Goal: Find specific page/section: Find specific page/section

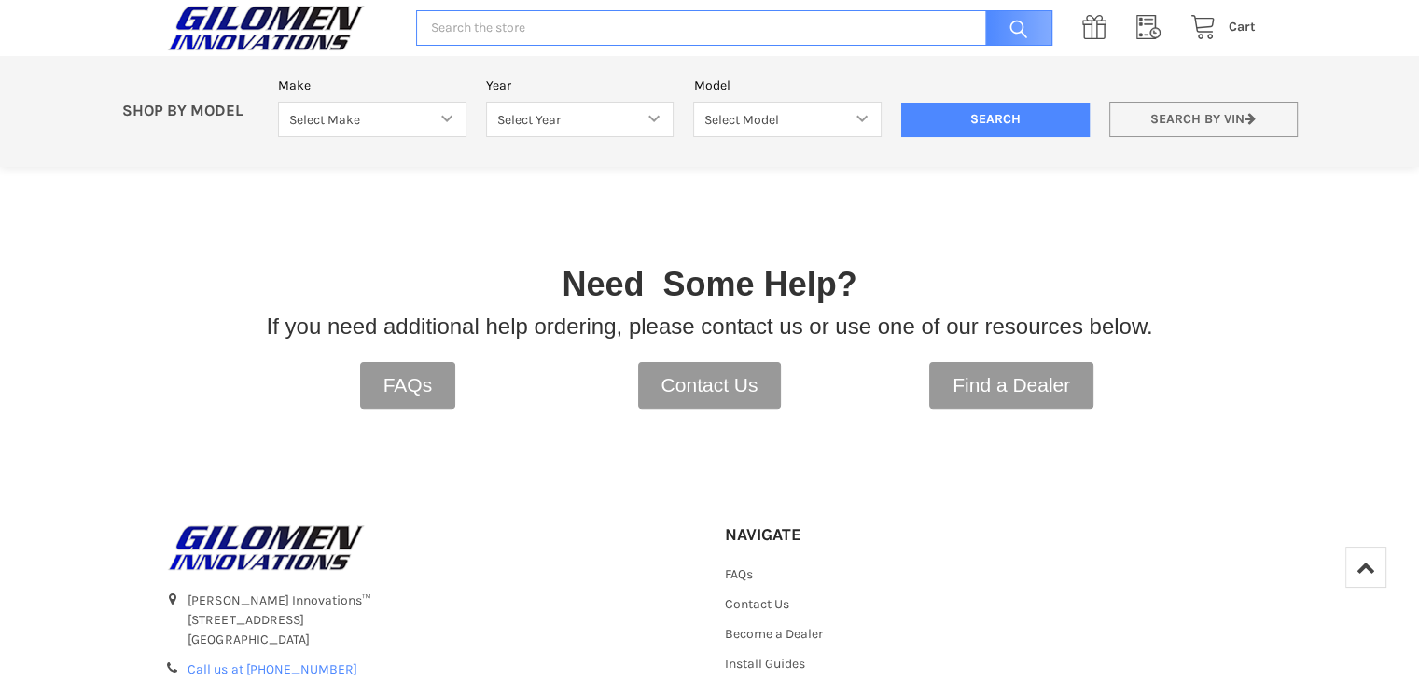
click at [1198, 104] on link "Search by VIN" at bounding box center [1203, 120] width 188 height 36
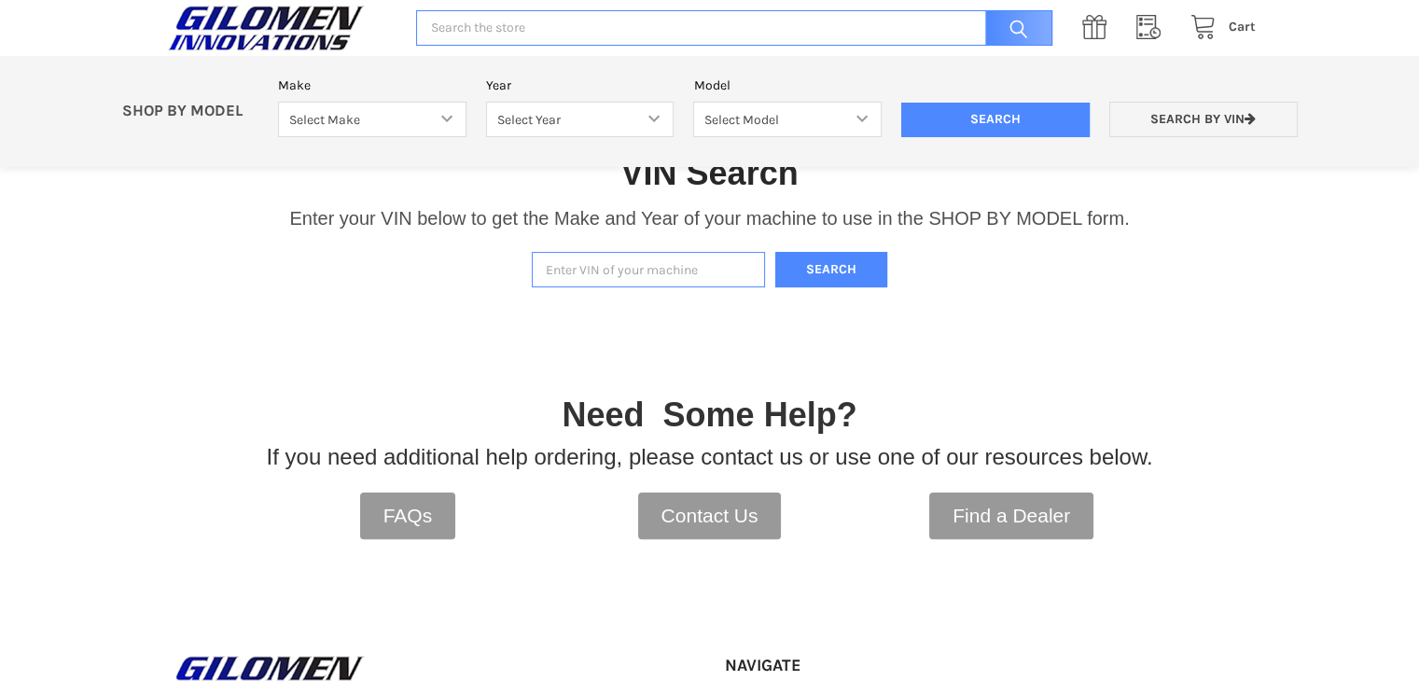
click at [685, 273] on input "Enter VIN of your machine" at bounding box center [648, 270] width 233 height 36
type input "3nsrgu993kh592206"
click at [796, 272] on button "Search" at bounding box center [831, 270] width 112 height 36
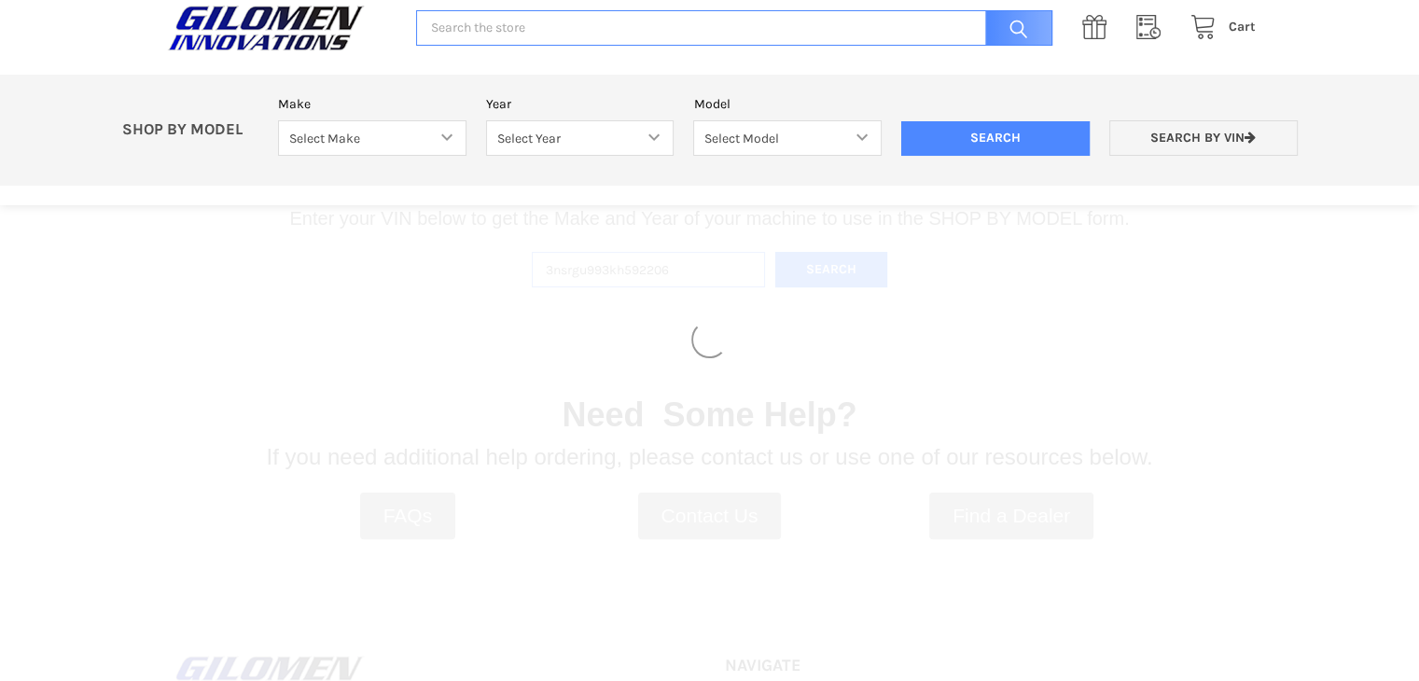
select select "353"
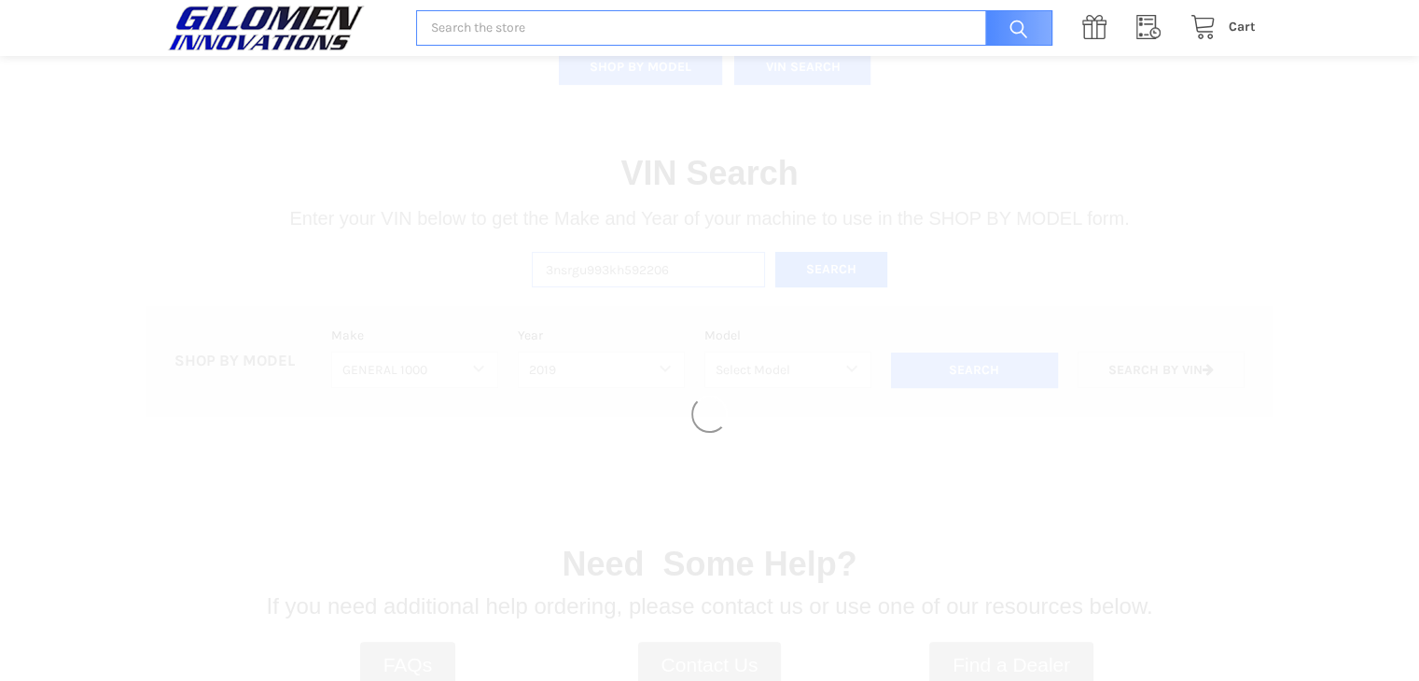
select select "357"
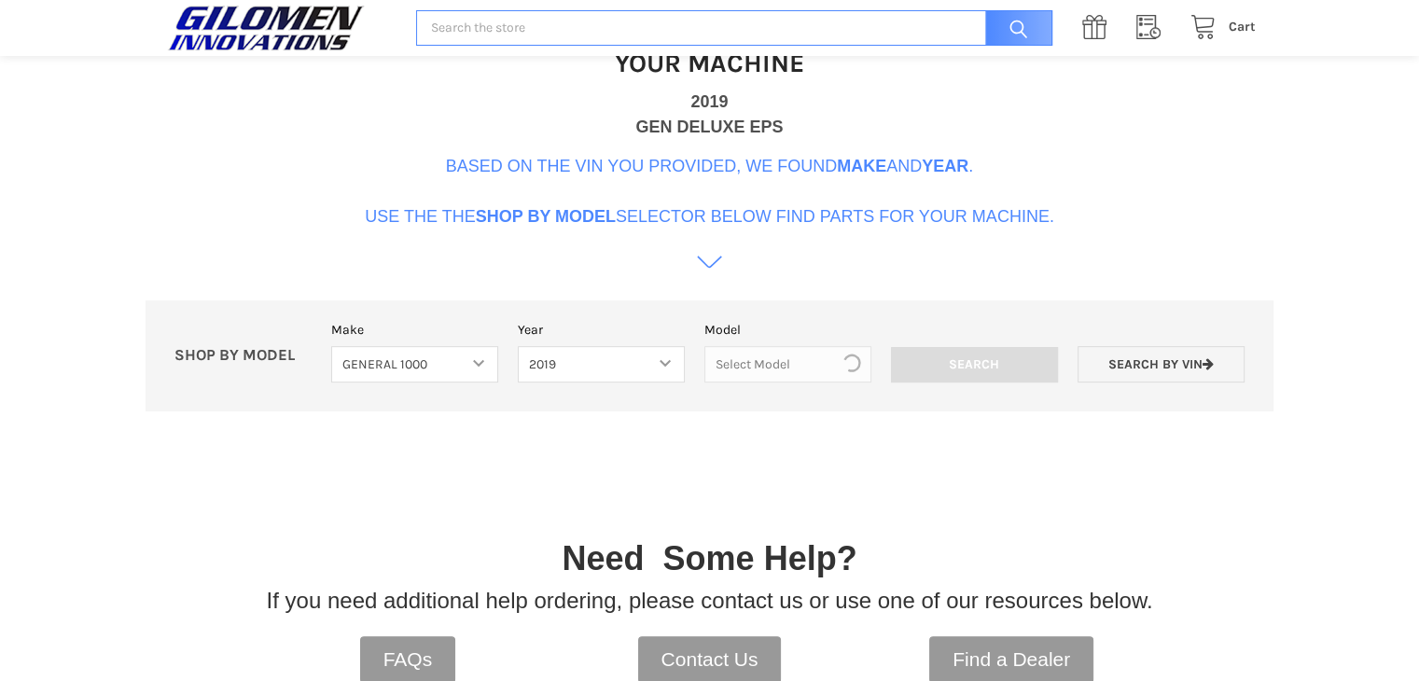
scroll to position [571, 0]
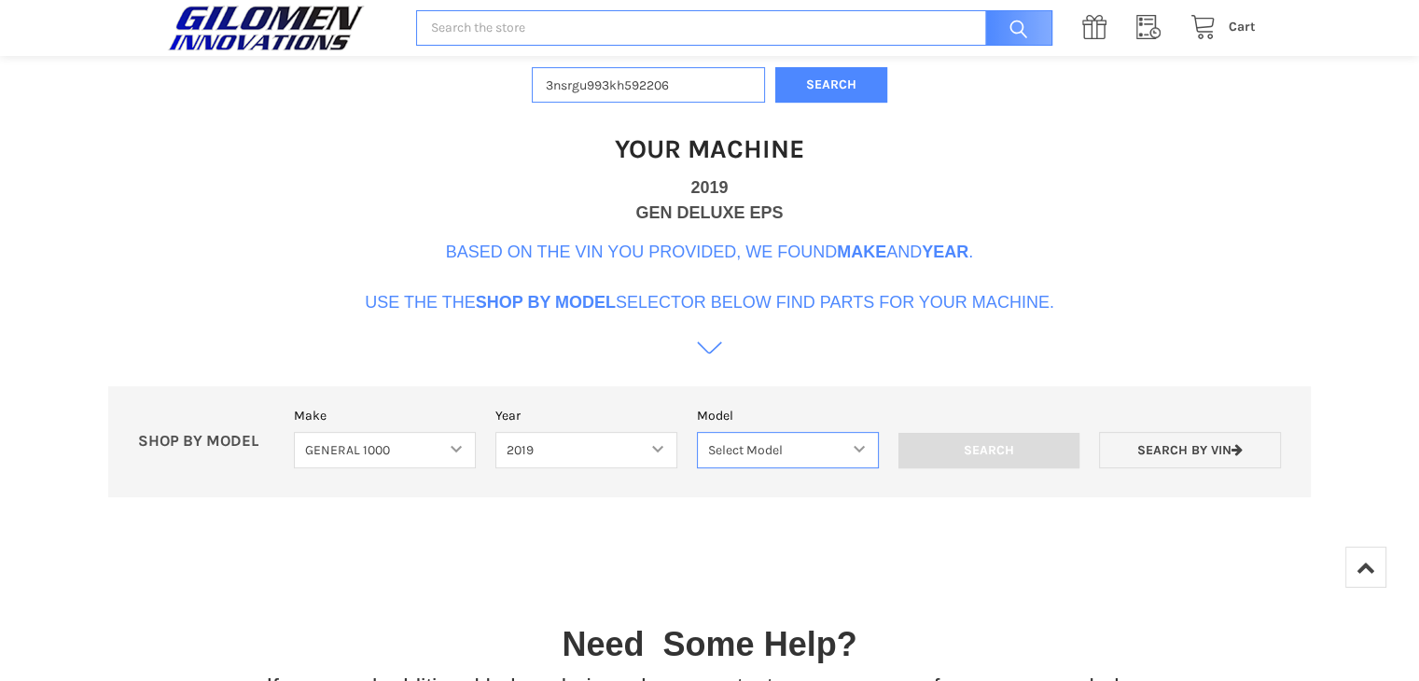
click at [845, 450] on select "Select Model General 1000 General 1000 4 Passenger" at bounding box center [788, 450] width 182 height 36
select select "193"
click at [697, 432] on select "Select Model General 1000 General 1000 4 Passenger" at bounding box center [788, 450] width 182 height 36
click at [1003, 457] on input "Search" at bounding box center [989, 450] width 182 height 35
